Goal: Task Accomplishment & Management: Use online tool/utility

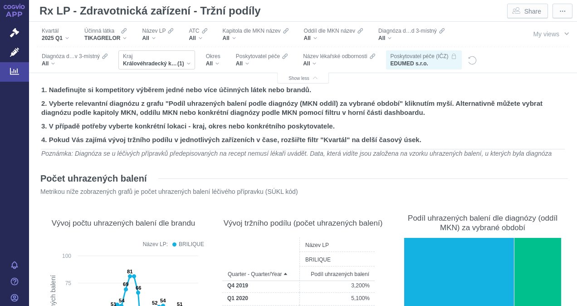
click at [186, 64] on div "Královéhradecký kraj (1)" at bounding box center [157, 63] width 68 height 7
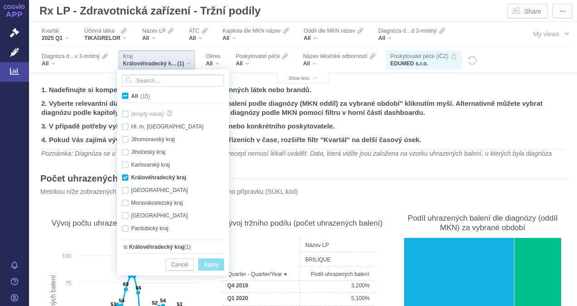
scroll to position [6, 0]
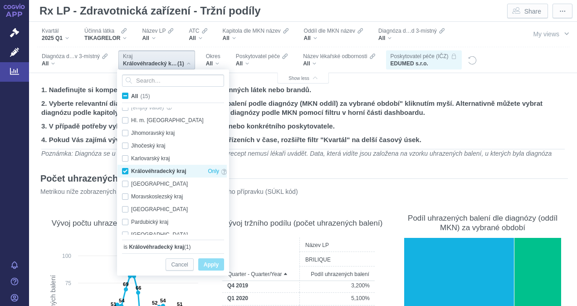
click at [123, 168] on div "Královéhradecký kraj Only" at bounding box center [174, 171] width 114 height 13
checkbox input "false"
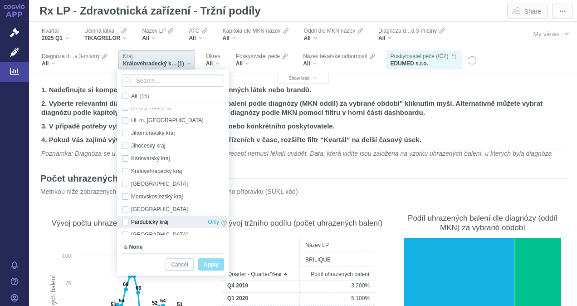
click at [125, 220] on div "Pardubický kraj Only" at bounding box center [174, 221] width 114 height 13
checkbox input "true"
click at [217, 261] on span "Apply" at bounding box center [211, 264] width 15 height 11
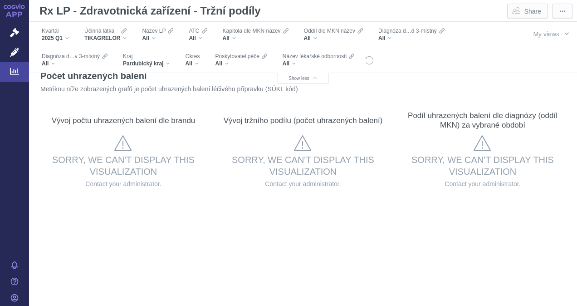
scroll to position [0, 0]
